Goal: Transaction & Acquisition: Download file/media

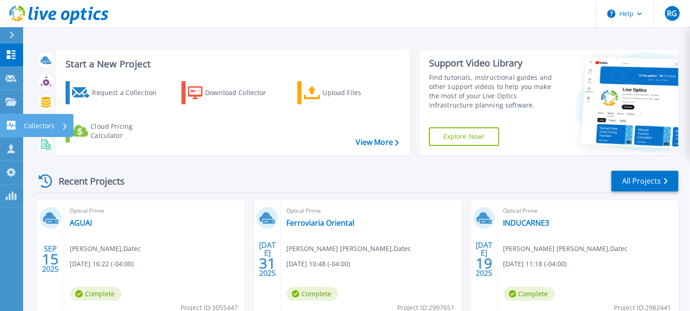
click at [15, 128] on icon at bounding box center [11, 125] width 9 height 9
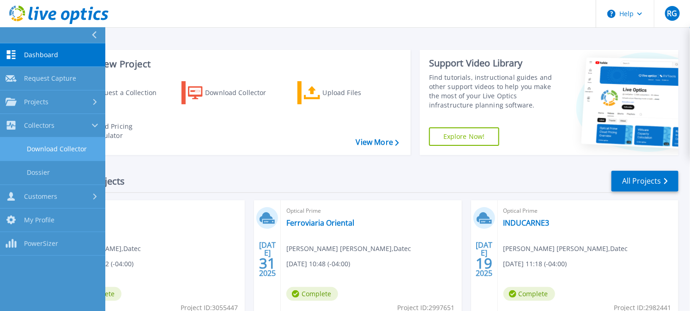
click at [45, 149] on link "Download Collector" at bounding box center [52, 150] width 105 height 24
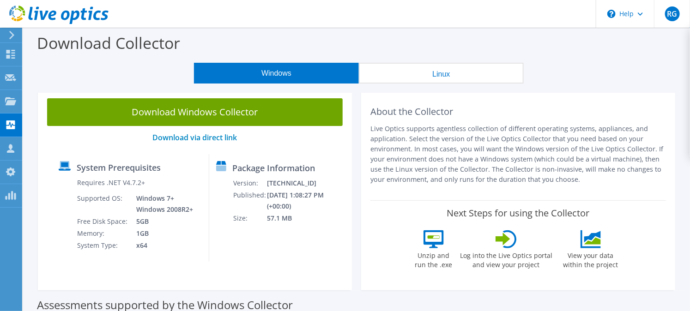
click at [422, 68] on button "Linux" at bounding box center [441, 73] width 165 height 21
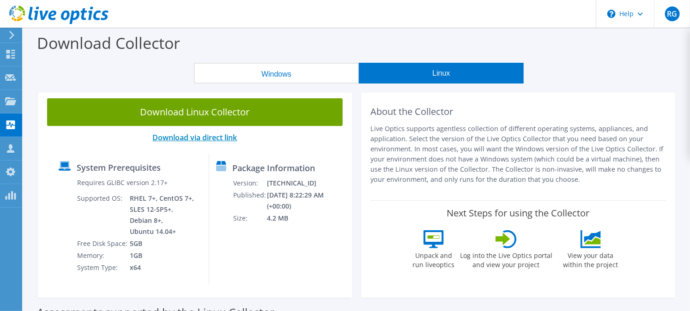
click at [223, 136] on link "Download via direct link" at bounding box center [195, 138] width 85 height 10
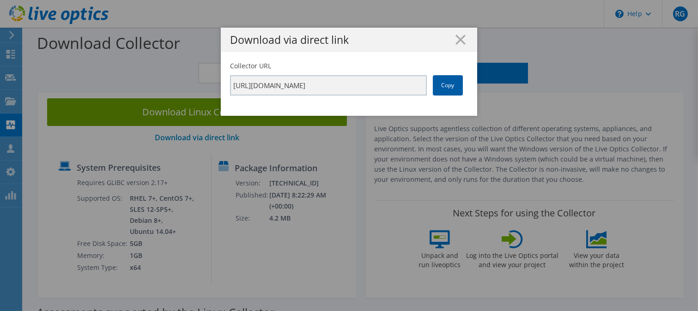
click at [438, 84] on link "Copy" at bounding box center [448, 85] width 30 height 20
click at [433, 87] on link "Copy" at bounding box center [448, 85] width 30 height 20
click at [443, 90] on link "Copy" at bounding box center [448, 85] width 30 height 20
click at [453, 284] on div "Download via direct link Collector URL [URL][DOMAIN_NAME] Copy" at bounding box center [349, 155] width 698 height 311
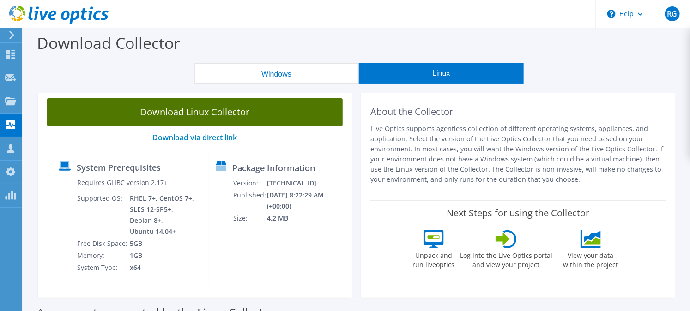
click at [223, 119] on link "Download Linux Collector" at bounding box center [195, 112] width 296 height 28
